Goal: Information Seeking & Learning: Learn about a topic

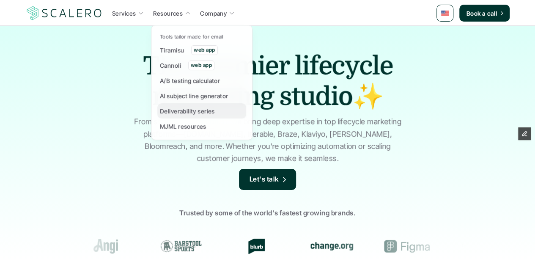
click at [179, 113] on p "Deliverability series" at bounding box center [187, 111] width 55 height 9
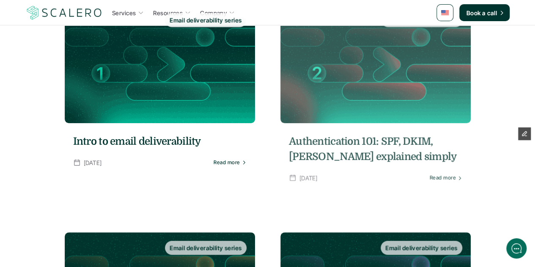
scroll to position [189, 0]
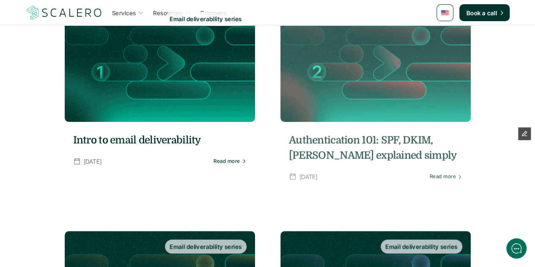
click at [328, 159] on h5 "Authentication 101: SPF, DKIM, [PERSON_NAME] explained simply" at bounding box center [376, 147] width 174 height 30
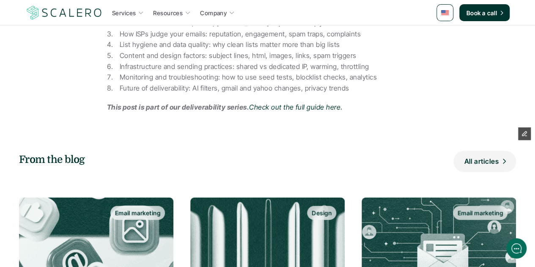
scroll to position [869, 0]
